Goal: Task Accomplishment & Management: Manage account settings

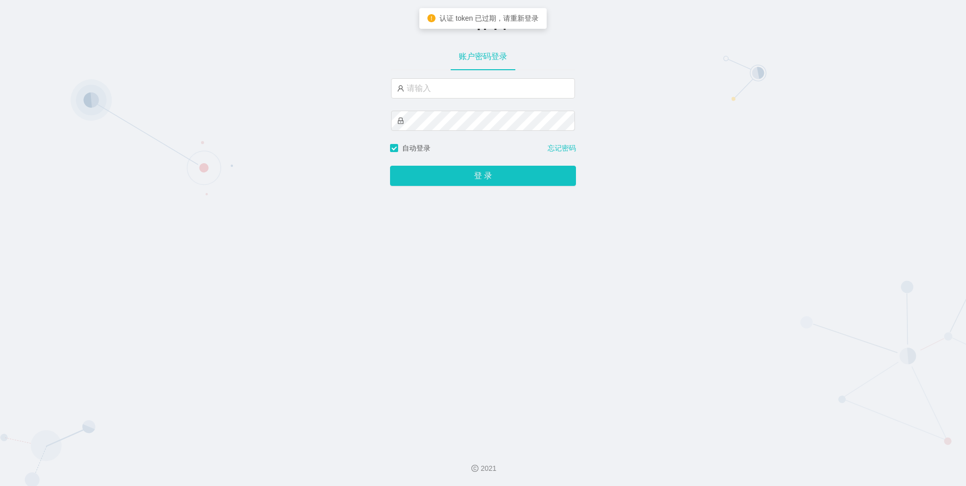
type input "admin"
click at [458, 172] on button "登 录" at bounding box center [483, 176] width 186 height 20
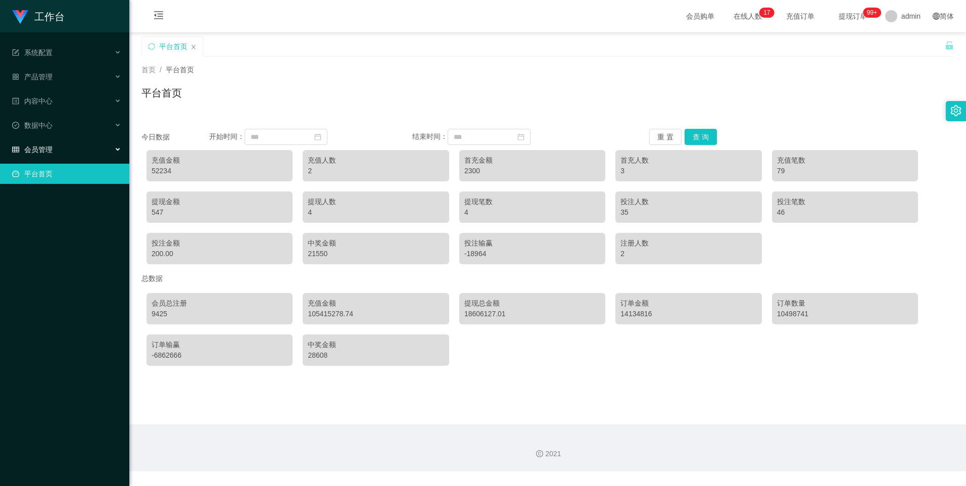
click at [38, 148] on span "会员管理" at bounding box center [32, 149] width 40 height 8
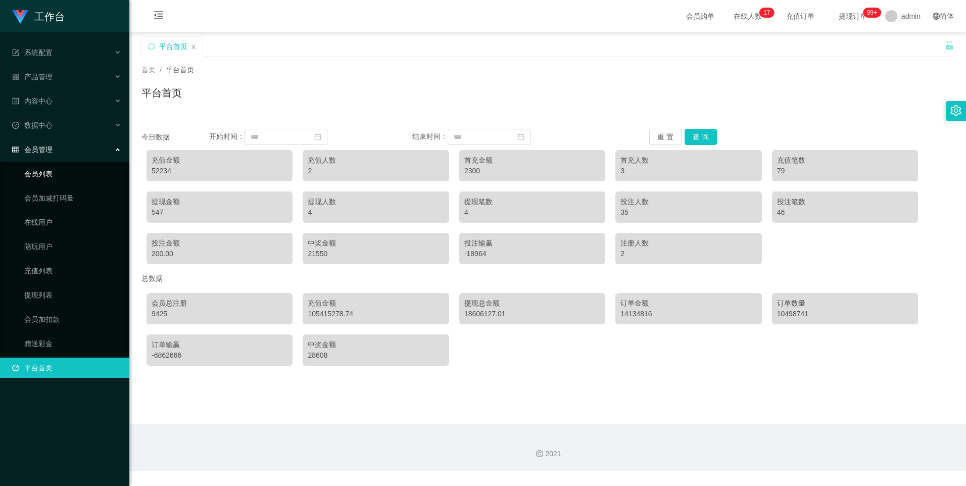
click at [51, 181] on link "会员列表" at bounding box center [72, 174] width 97 height 20
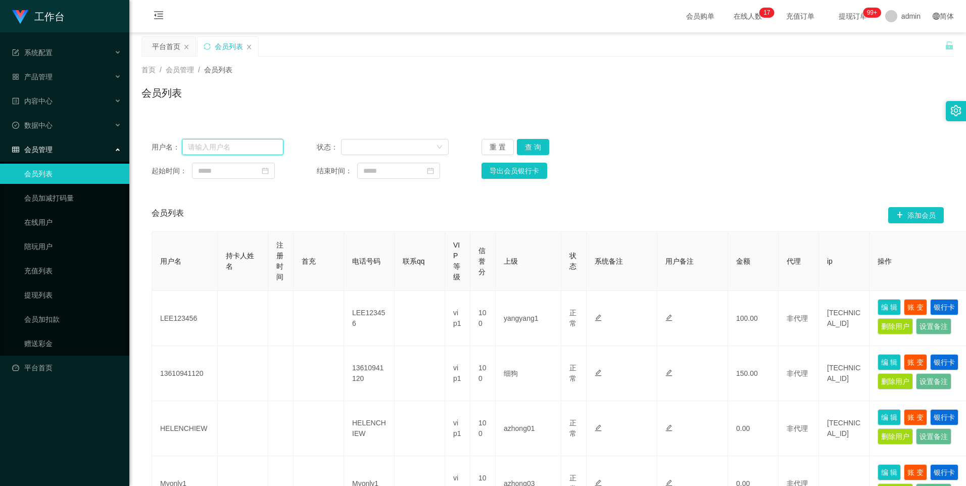
drag, startPoint x: 224, startPoint y: 152, endPoint x: 234, endPoint y: 154, distance: 10.3
click at [224, 153] on input "text" at bounding box center [233, 147] width 102 height 16
click at [223, 143] on input "text" at bounding box center [233, 147] width 102 height 16
paste input "01234567abc"
type input "01234567abc"
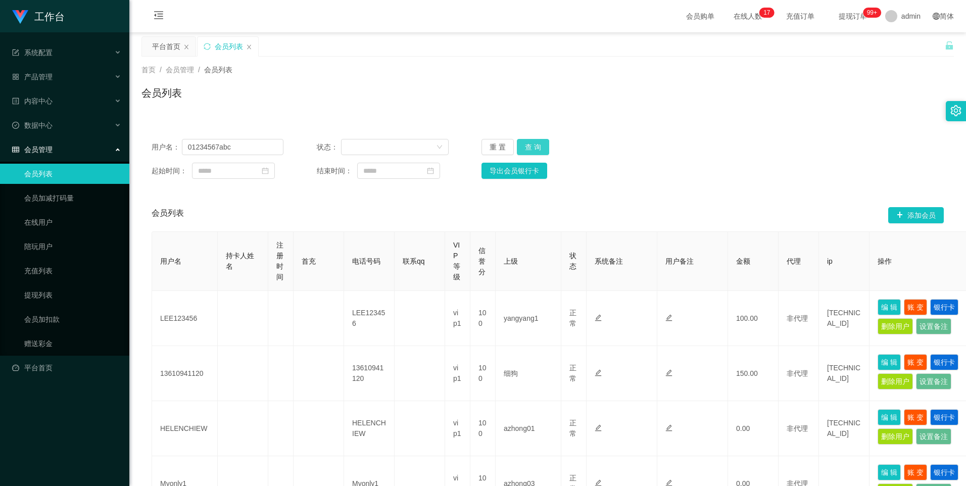
click at [538, 153] on button "查 询" at bounding box center [533, 147] width 32 height 16
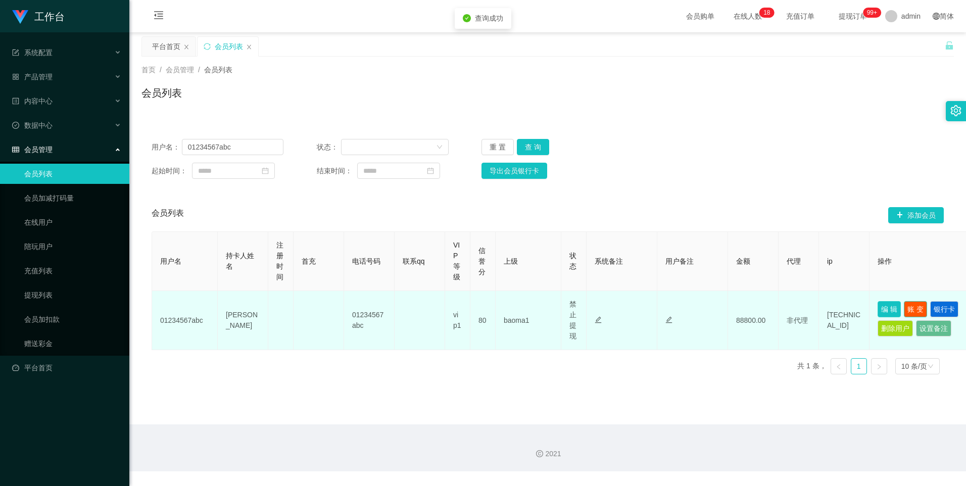
drag, startPoint x: 916, startPoint y: 304, endPoint x: 881, endPoint y: 306, distance: 34.9
click at [882, 306] on td "编 辑 账 变 银行卡 删除用户 设置备注" at bounding box center [919, 320] width 101 height 59
click at [884, 308] on button "编 辑" at bounding box center [888, 309] width 23 height 16
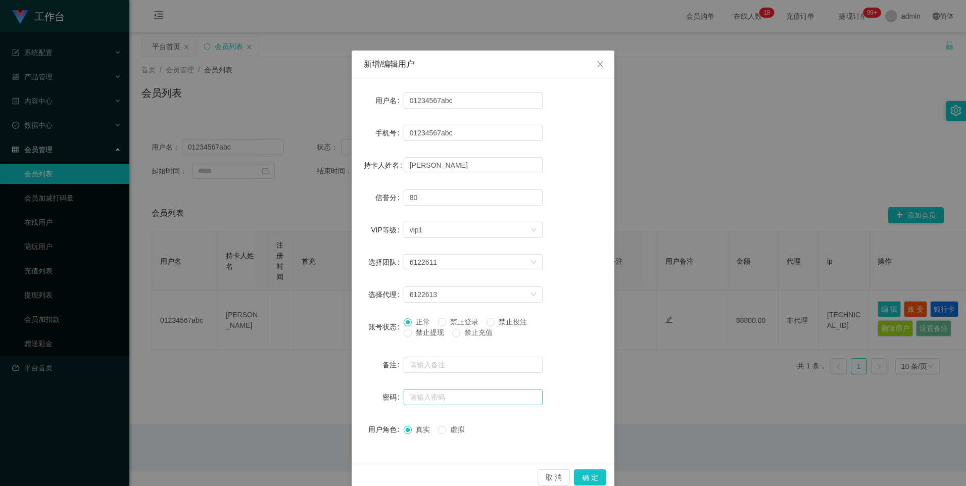
drag, startPoint x: 409, startPoint y: 323, endPoint x: 501, endPoint y: 401, distance: 120.8
click at [409, 323] on span at bounding box center [408, 322] width 8 height 8
click at [588, 472] on button "确 定" at bounding box center [590, 477] width 32 height 16
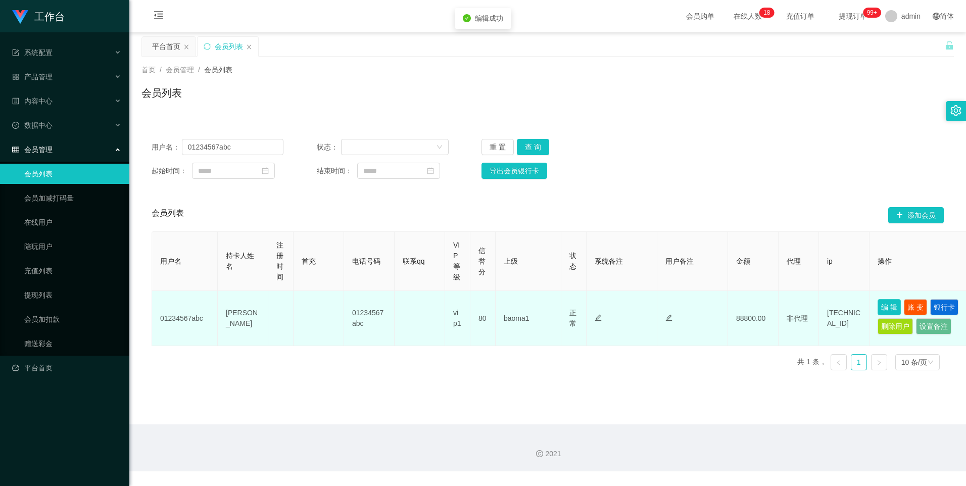
click at [896, 307] on button "编 辑" at bounding box center [888, 307] width 23 height 16
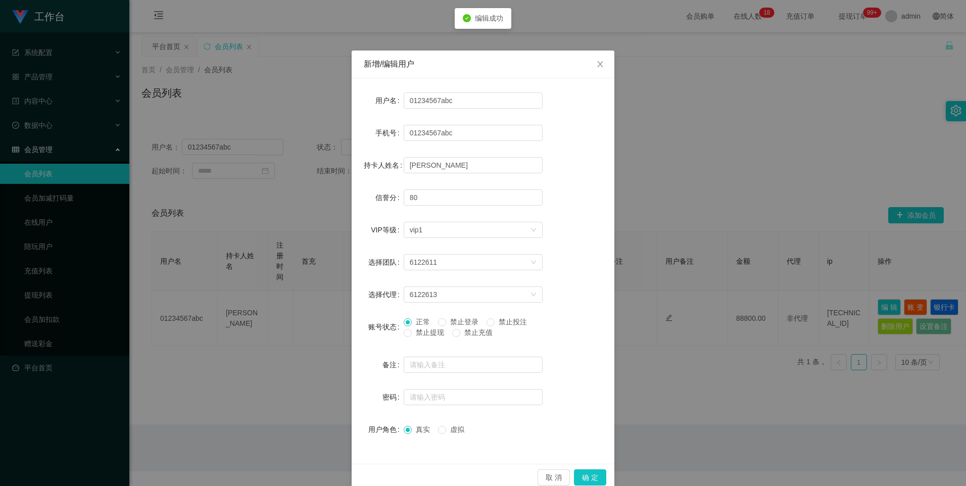
click at [452, 318] on span "禁止登录" at bounding box center [464, 322] width 36 height 8
click at [397, 323] on label "账号状态" at bounding box center [385, 327] width 35 height 8
click at [418, 325] on span "正常" at bounding box center [423, 322] width 22 height 8
click at [587, 479] on button "确 定" at bounding box center [590, 477] width 32 height 16
